Goal: Find specific page/section: Find specific page/section

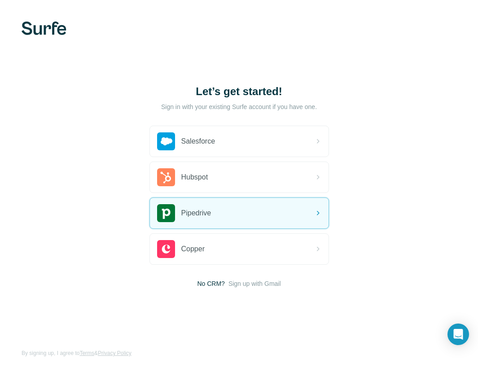
click at [48, 33] on img at bounding box center [44, 28] width 45 height 13
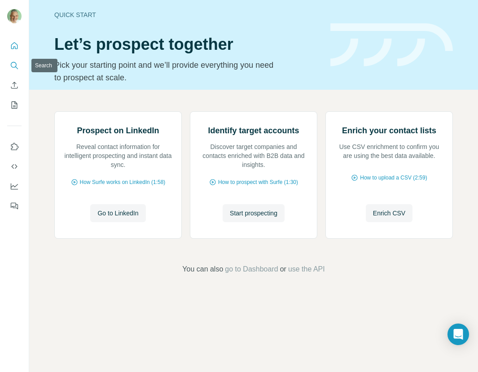
click at [16, 63] on icon "Search" at bounding box center [14, 65] width 6 height 6
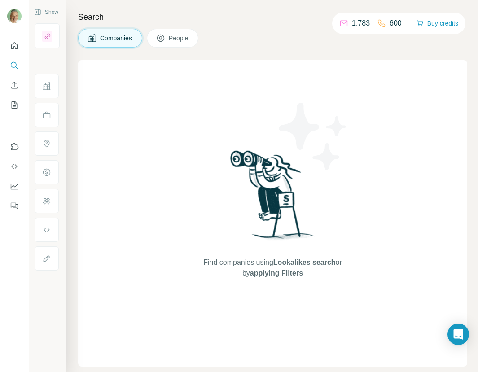
click at [180, 36] on span "People" at bounding box center [179, 38] width 21 height 9
